Goal: Information Seeking & Learning: Learn about a topic

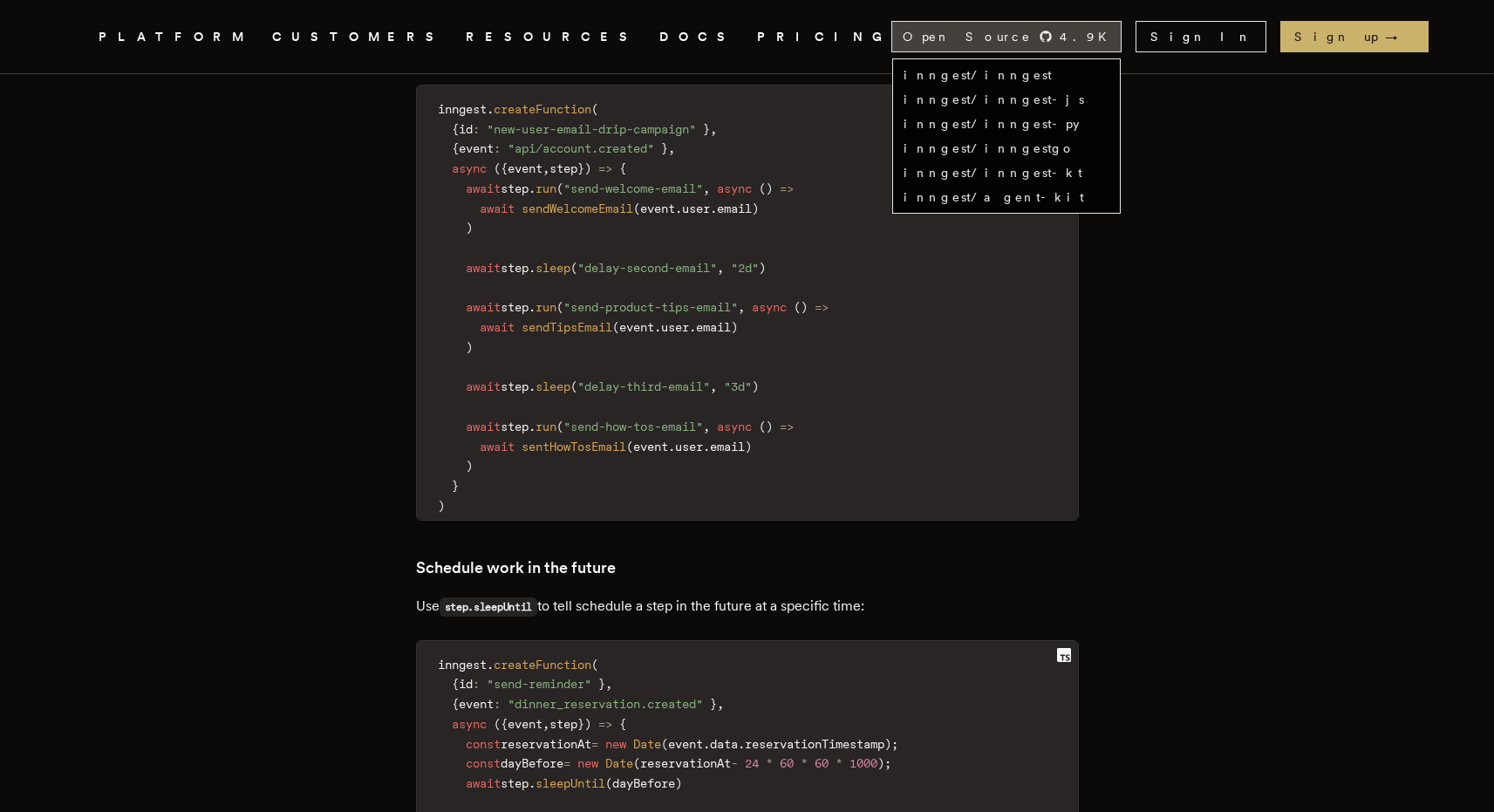
scroll to position [6801, 0]
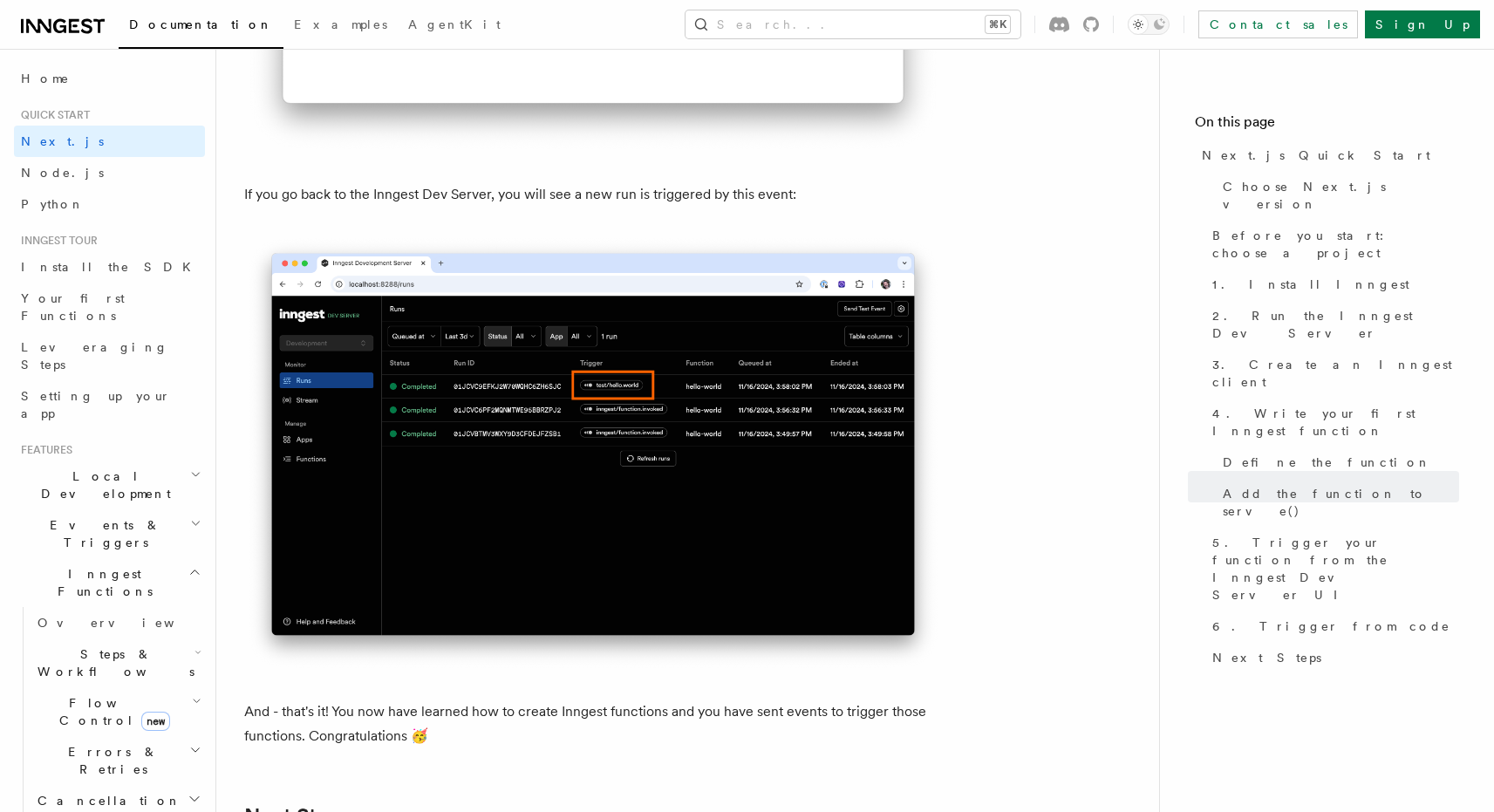
scroll to position [10506, 0]
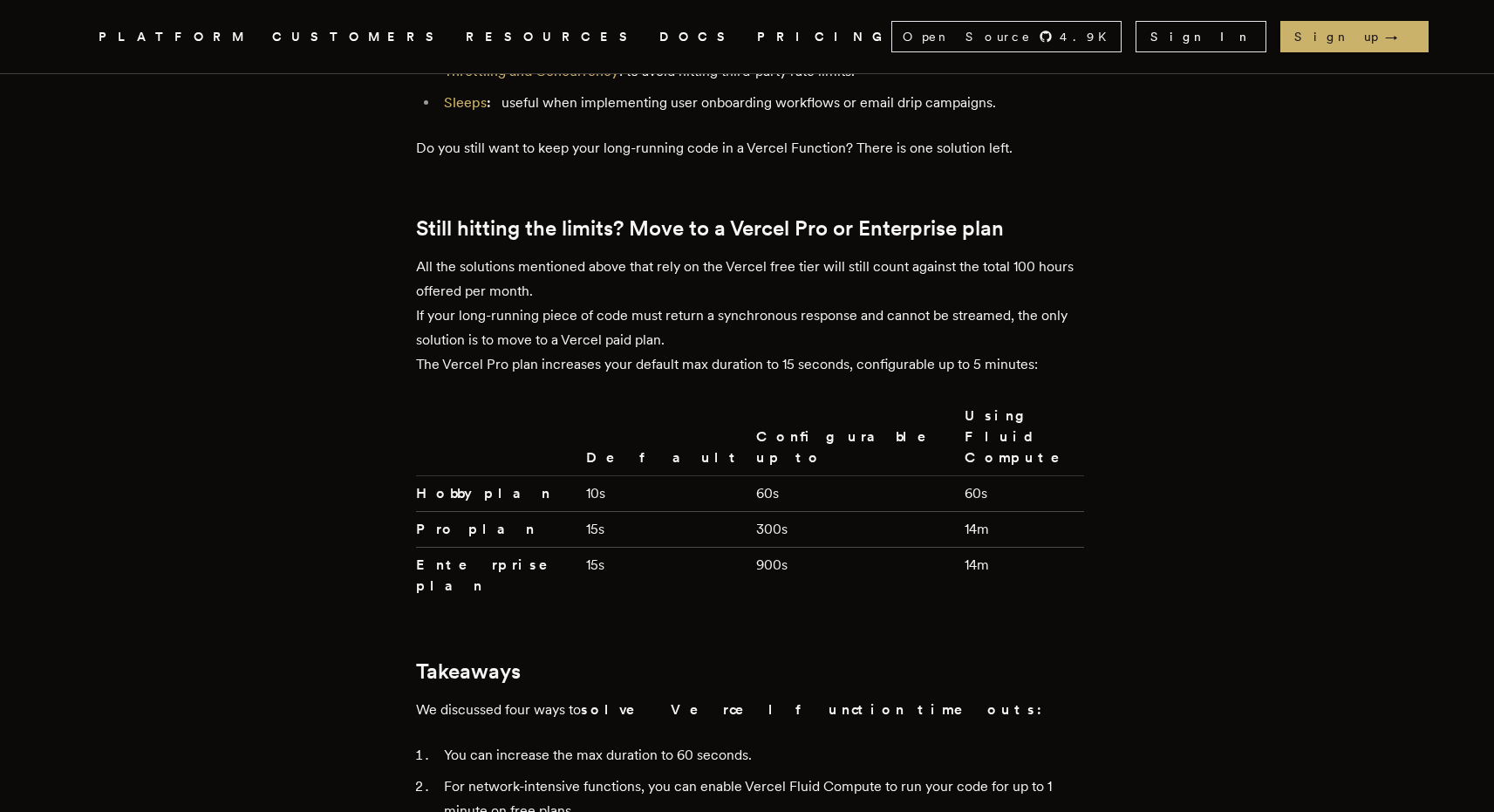
scroll to position [4216, 0]
